Goal: Task Accomplishment & Management: Manage account settings

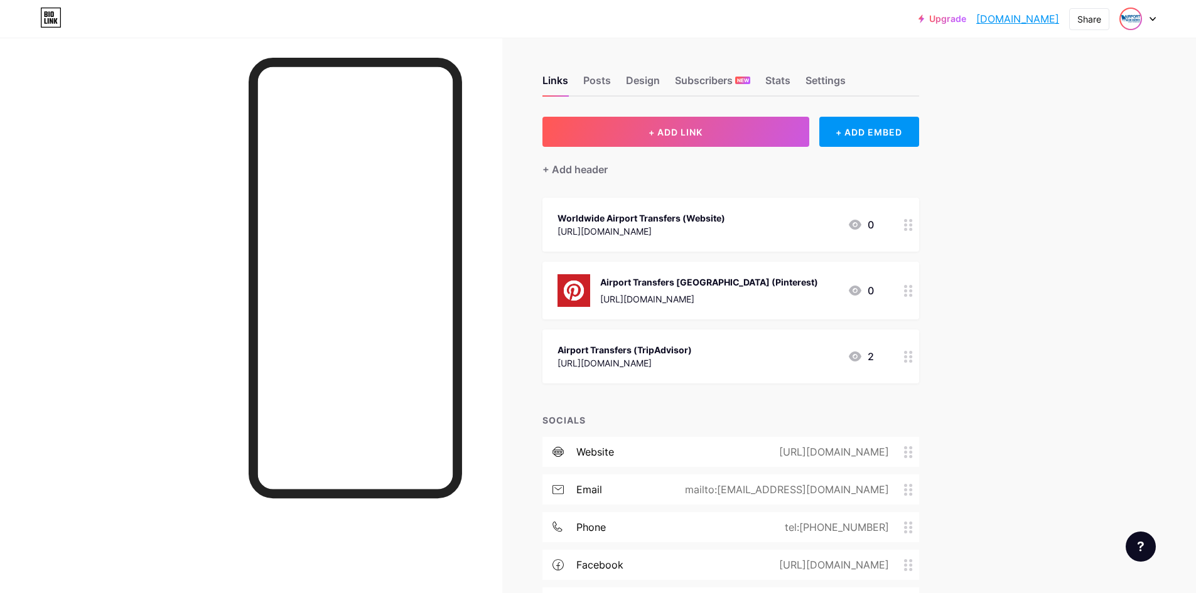
click at [1138, 17] on img at bounding box center [1131, 19] width 20 height 20
click at [1150, 18] on icon at bounding box center [1153, 19] width 6 height 4
click at [1152, 17] on icon at bounding box center [1153, 19] width 6 height 4
click at [1032, 177] on li "Logout" at bounding box center [1078, 176] width 156 height 34
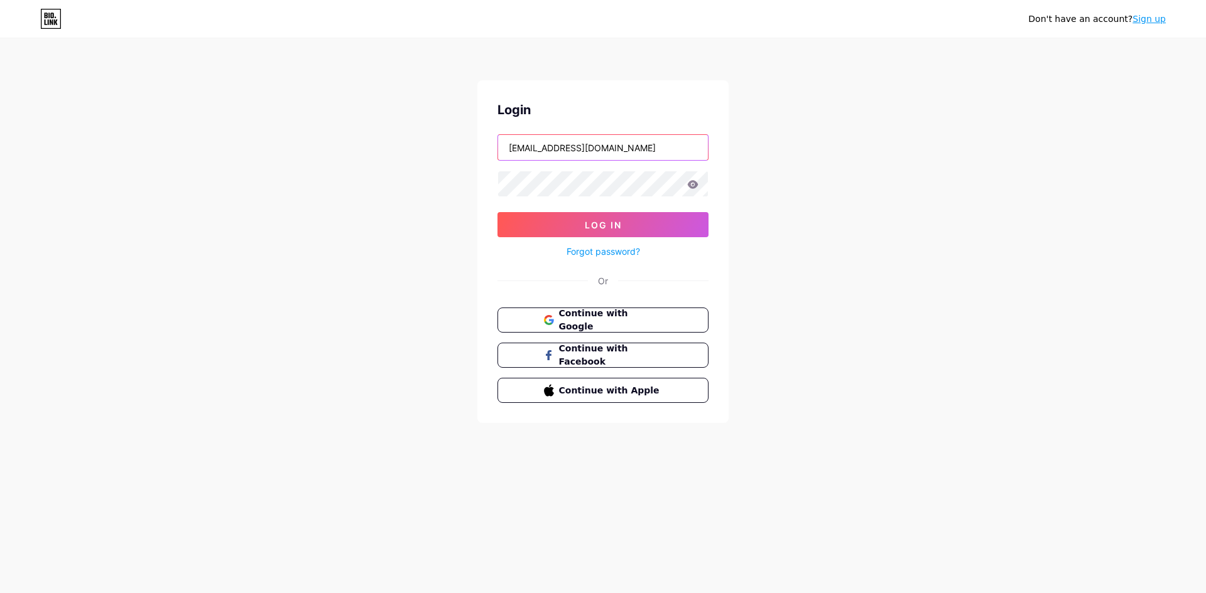
click at [542, 153] on input "airportransfersuk@gmail.com" at bounding box center [603, 147] width 210 height 25
click at [542, 152] on input "airportransfersuk@gmail.com" at bounding box center [603, 147] width 210 height 25
type input "citytransfersuk@googlemail.com"
click at [632, 232] on button "Log In" at bounding box center [602, 224] width 211 height 25
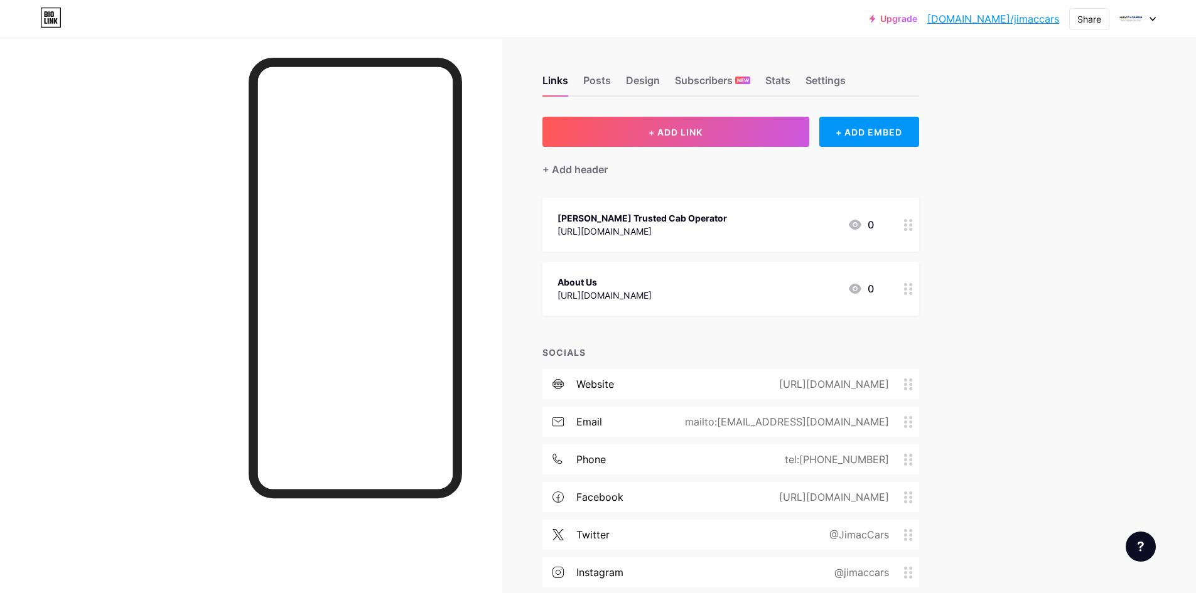
click at [1030, 13] on link "bio.link/jimaccars" at bounding box center [993, 18] width 132 height 15
